Goal: Task Accomplishment & Management: Use online tool/utility

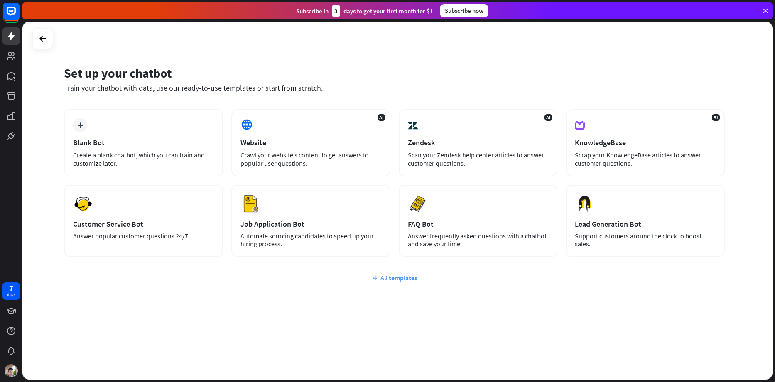
click at [400, 279] on div "All templates" at bounding box center [394, 278] width 661 height 8
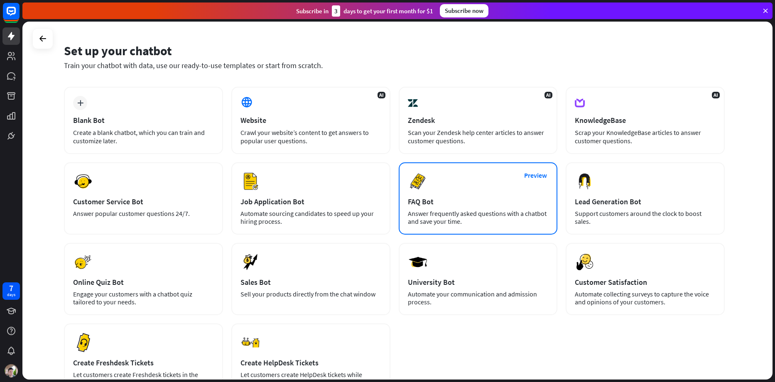
scroll to position [97, 0]
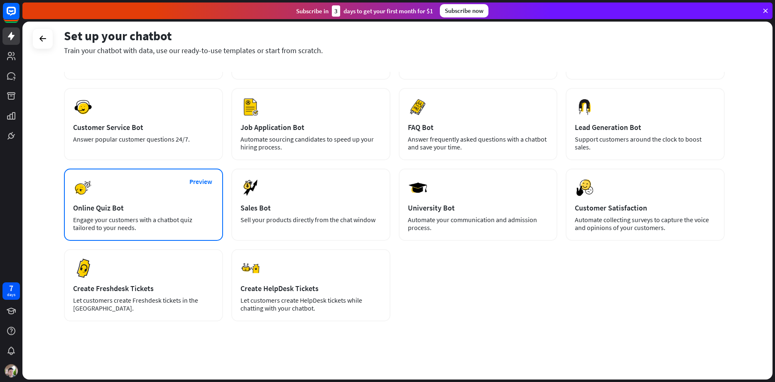
click at [139, 196] on div "Preview Online Quiz Bot Engage your customers with a chatbot quiz tailored to y…" at bounding box center [143, 205] width 159 height 72
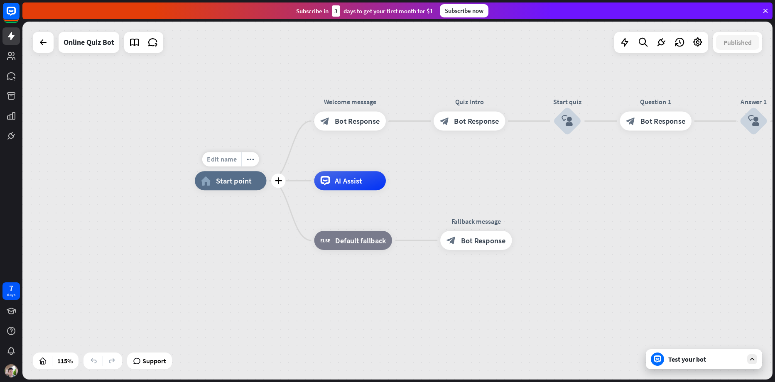
click at [216, 161] on span "Edit name" at bounding box center [221, 159] width 29 height 9
type input "**********"
click at [258, 125] on div "**********" at bounding box center [397, 201] width 750 height 358
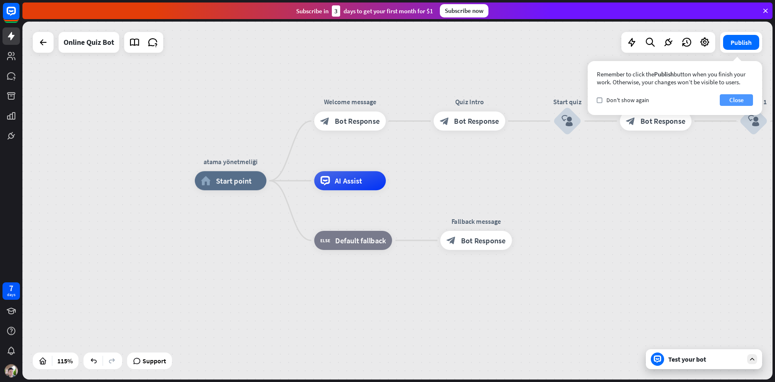
click at [730, 100] on button "Close" at bounding box center [736, 100] width 33 height 12
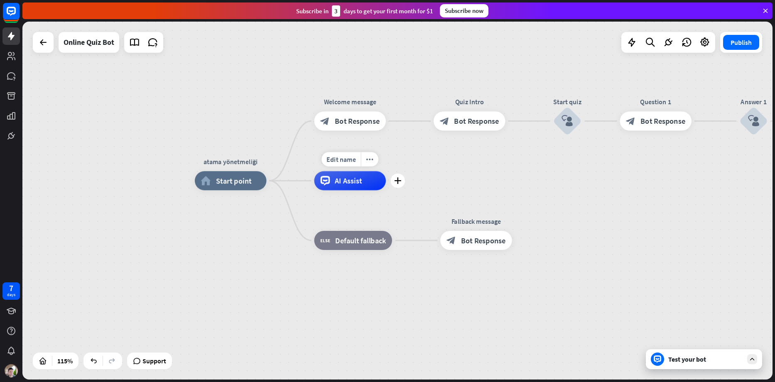
click at [350, 186] on div "AI Assist" at bounding box center [350, 180] width 72 height 19
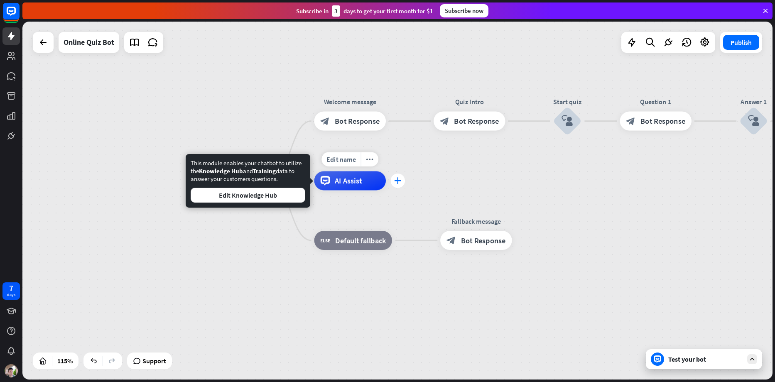
click at [402, 184] on div "plus" at bounding box center [398, 181] width 15 height 15
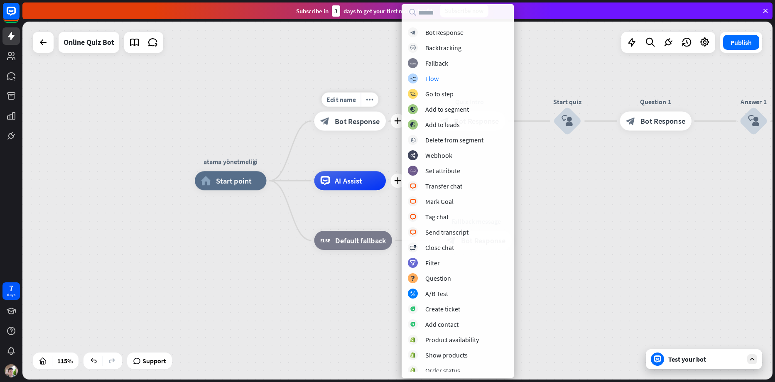
click at [341, 120] on span "Bot Response" at bounding box center [357, 121] width 45 height 10
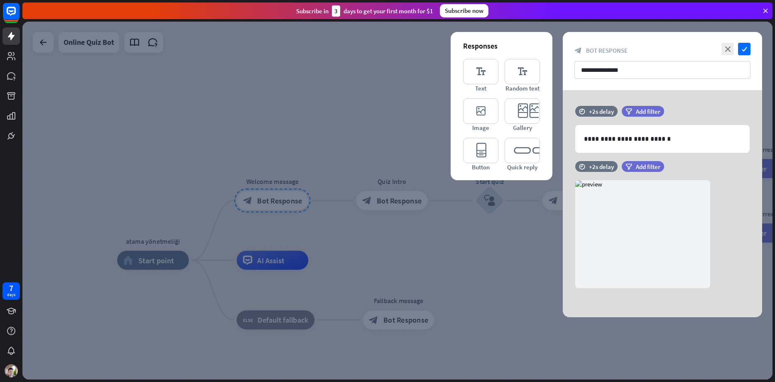
click at [263, 318] on div at bounding box center [397, 201] width 750 height 358
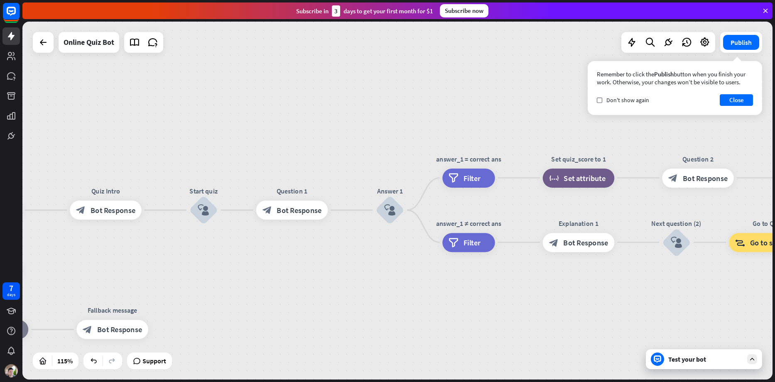
drag, startPoint x: 563, startPoint y: 281, endPoint x: 246, endPoint y: 281, distance: 316.4
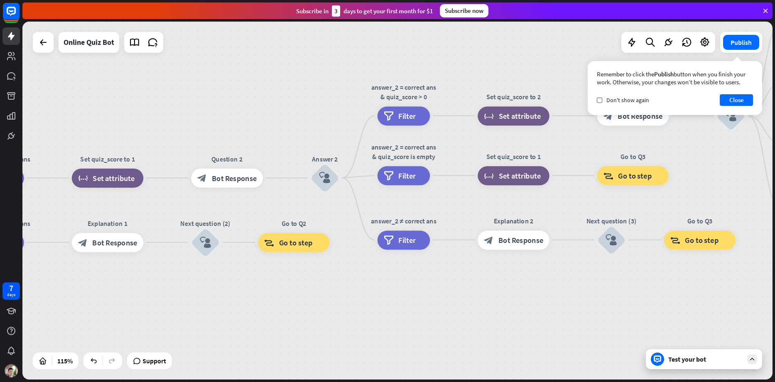
drag, startPoint x: 609, startPoint y: 281, endPoint x: 196, endPoint y: 282, distance: 412.7
click at [196, 282] on div "atama yönetmeliği home_2 Start point Welcome message block_bot_response Bot Res…" at bounding box center [397, 201] width 750 height 358
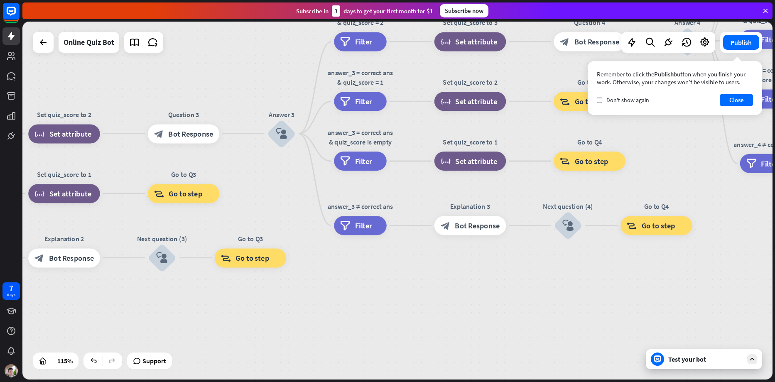
drag, startPoint x: 572, startPoint y: 276, endPoint x: 182, endPoint y: 324, distance: 393.3
click at [155, 323] on div "atama yönetmeliği home_2 Start point Welcome message block_bot_response Bot Res…" at bounding box center [397, 201] width 750 height 358
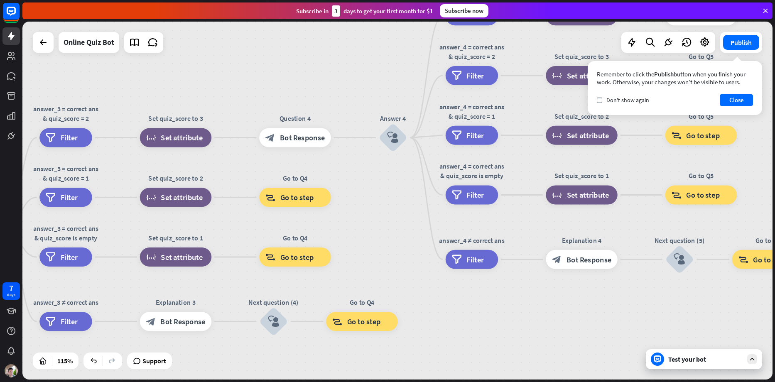
drag, startPoint x: 430, startPoint y: 306, endPoint x: 193, endPoint y: 359, distance: 243.1
click at [195, 360] on div "atama yönetmeliği home_2 Start point Welcome message block_bot_response Bot Res…" at bounding box center [397, 201] width 750 height 358
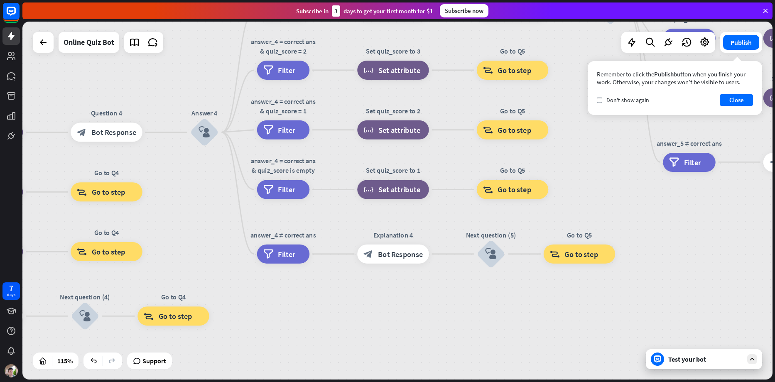
drag, startPoint x: 431, startPoint y: 307, endPoint x: 765, endPoint y: 215, distance: 346.7
click at [734, 220] on div "atama yönetmeliği home_2 Start point Welcome message block_bot_response Bot Res…" at bounding box center [397, 201] width 750 height 358
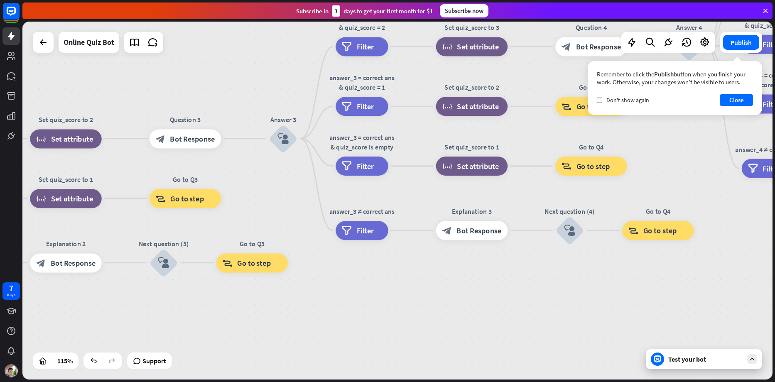
drag, startPoint x: 624, startPoint y: 272, endPoint x: 731, endPoint y: 247, distance: 109.7
click at [729, 251] on div "atama yönetmeliği home_2 Start point Welcome message block_bot_response Bot Res…" at bounding box center [397, 201] width 750 height 358
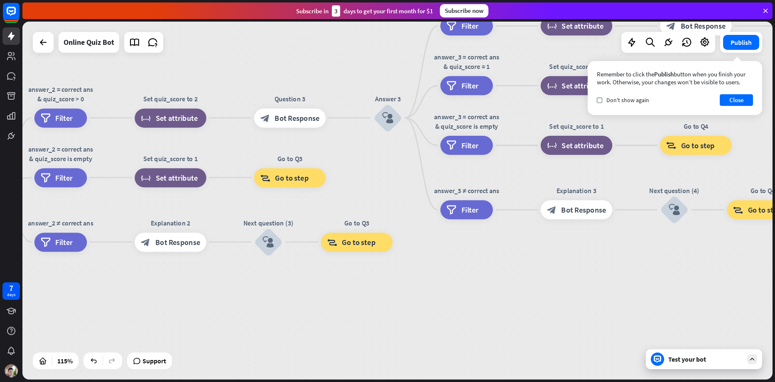
drag, startPoint x: 468, startPoint y: 320, endPoint x: 774, endPoint y: 239, distance: 316.5
click at [774, 240] on html "7 days close Product Help First steps Get started with ChatBot Help Center Foll…" at bounding box center [387, 191] width 775 height 382
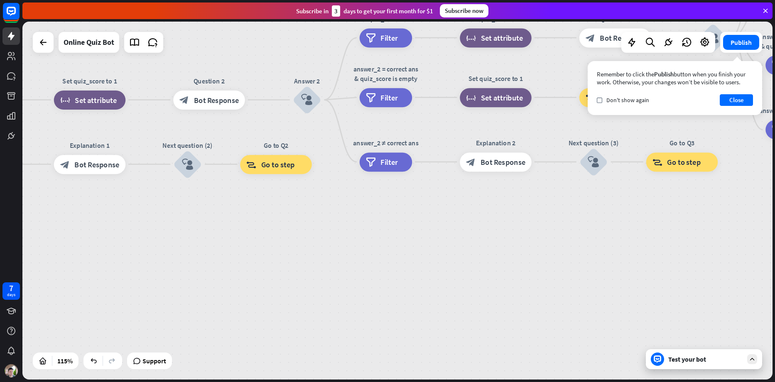
drag, startPoint x: 311, startPoint y: 272, endPoint x: 617, endPoint y: 256, distance: 306.0
click at [504, 272] on div "atama yönetmeliği home_2 Start point Welcome message block_bot_response Bot Res…" at bounding box center [397, 201] width 750 height 358
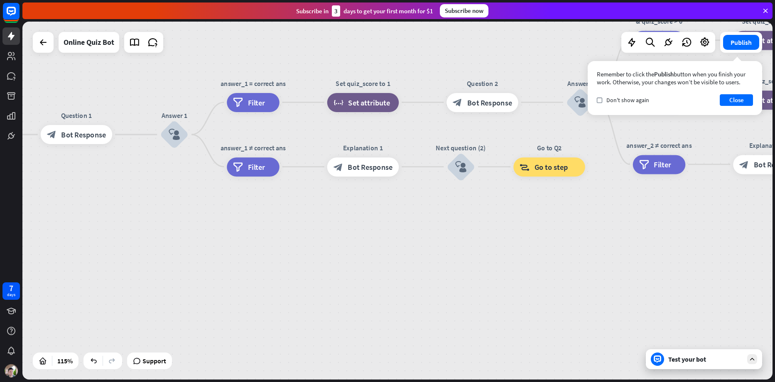
drag, startPoint x: 380, startPoint y: 274, endPoint x: 555, endPoint y: 274, distance: 174.4
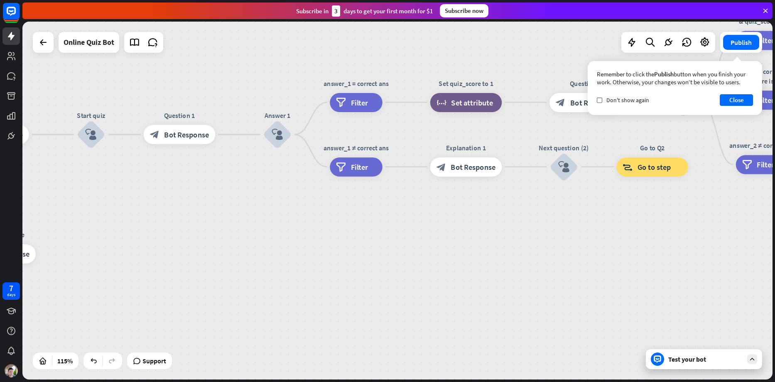
drag, startPoint x: 342, startPoint y: 292, endPoint x: 394, endPoint y: 293, distance: 51.5
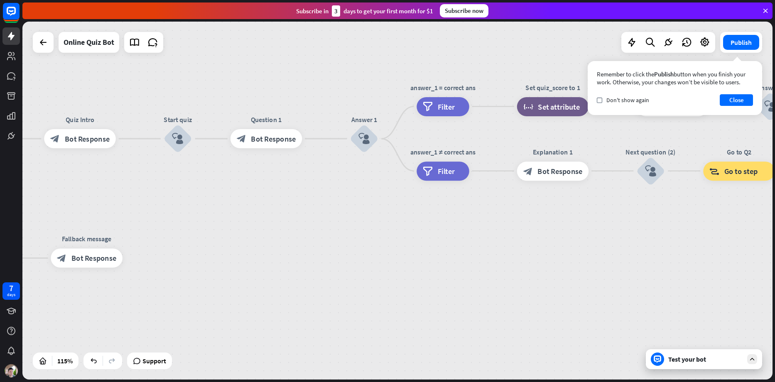
drag, startPoint x: 266, startPoint y: 243, endPoint x: 585, endPoint y: 225, distance: 319.4
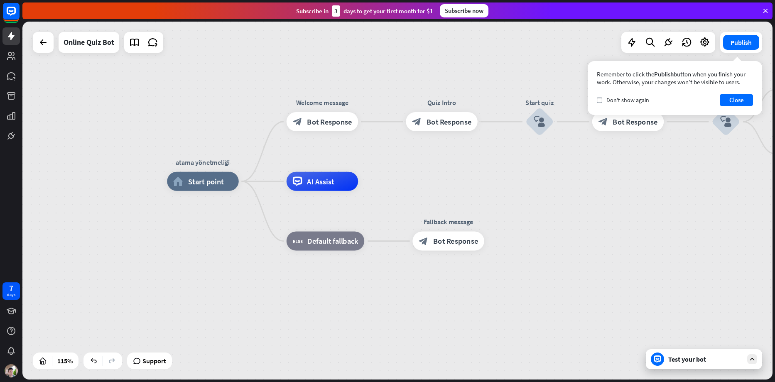
drag, startPoint x: 198, startPoint y: 248, endPoint x: 206, endPoint y: 247, distance: 8.1
click at [204, 248] on div "atama yönetmeliği home_2 Start point Welcome message block_bot_response Bot Res…" at bounding box center [598, 386] width 862 height 411
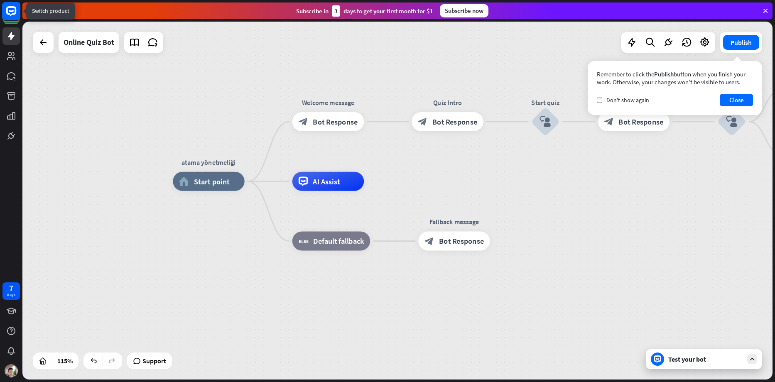
click at [7, 10] on icon at bounding box center [11, 11] width 10 height 10
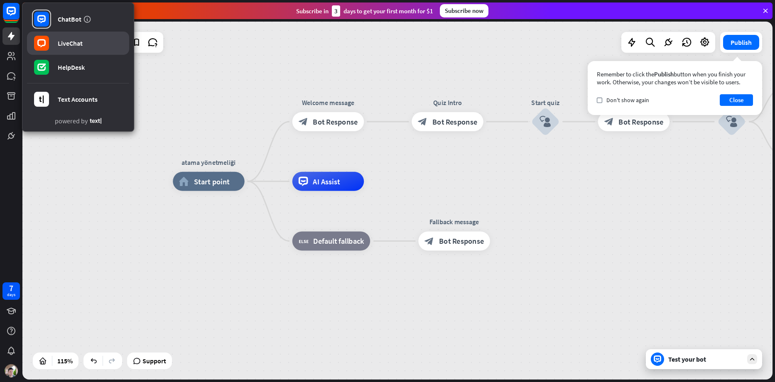
click at [71, 46] on div "LiveChat" at bounding box center [70, 43] width 25 height 8
